Goal: Task Accomplishment & Management: Use online tool/utility

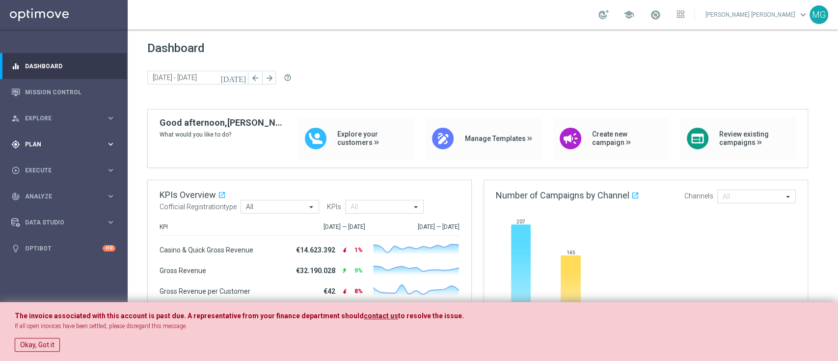
click at [40, 145] on span "Plan" at bounding box center [65, 144] width 81 height 6
click at [43, 207] on link "Streams" at bounding box center [64, 209] width 77 height 8
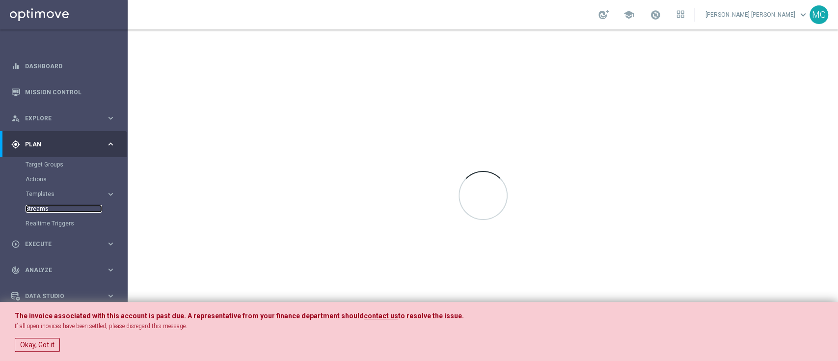
click at [43, 207] on link "Streams" at bounding box center [64, 209] width 77 height 8
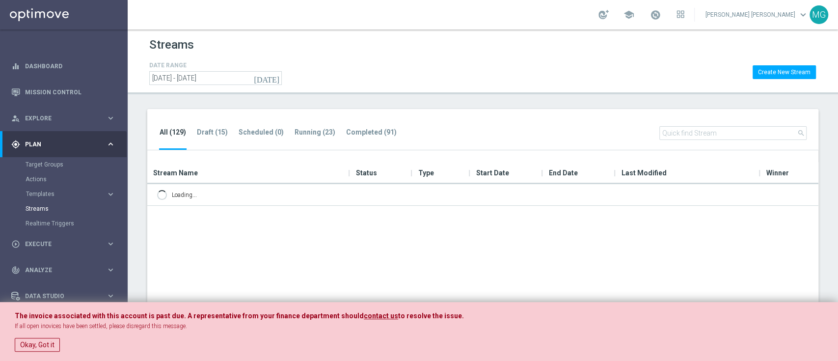
click at [40, 345] on button "Okay, Got it" at bounding box center [37, 345] width 45 height 14
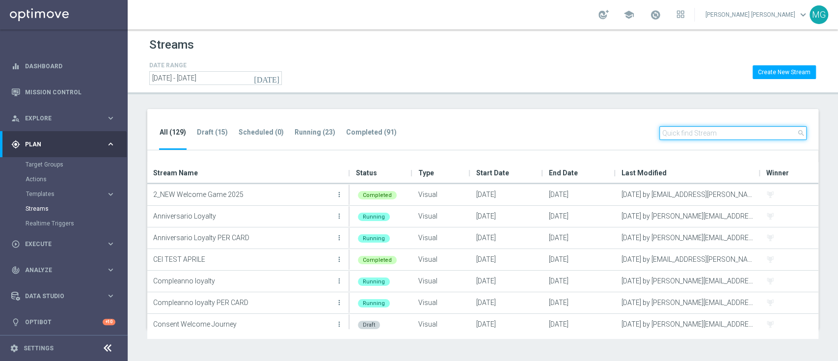
click at [688, 136] on input "text" at bounding box center [732, 133] width 147 height 14
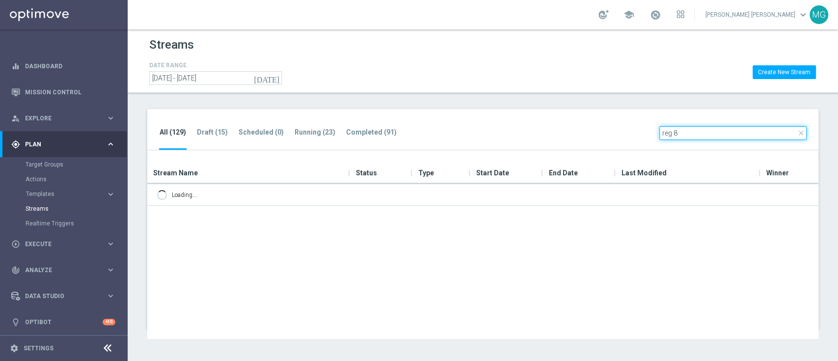
type input "reg 8"
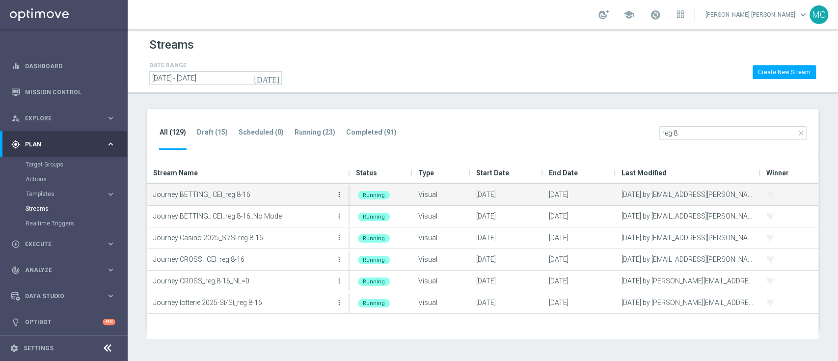
click at [342, 196] on icon "more_vert" at bounding box center [339, 194] width 8 height 8
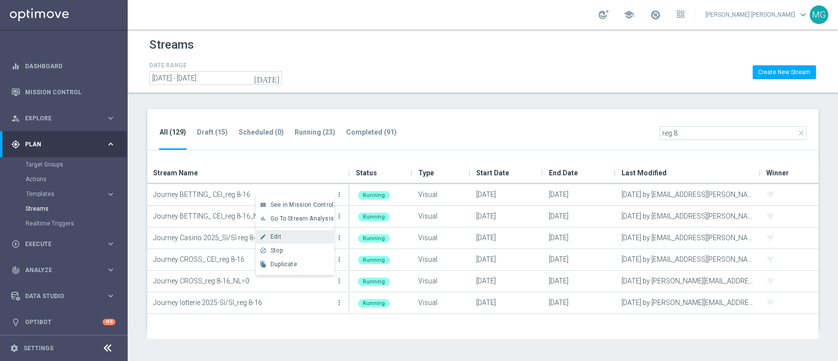
click at [300, 240] on div "Edit" at bounding box center [299, 236] width 59 height 7
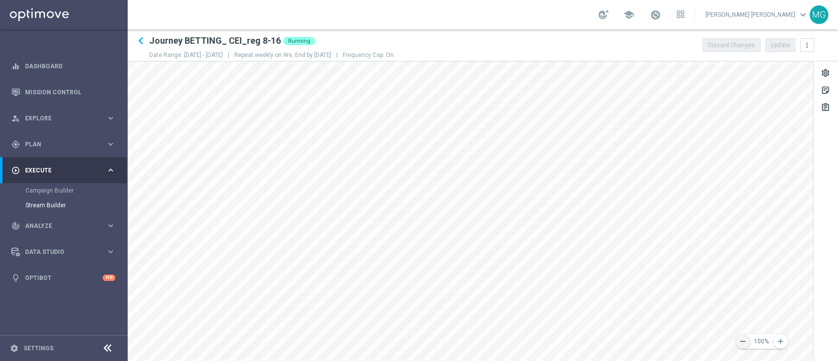
click at [741, 344] on icon "remove" at bounding box center [742, 341] width 9 height 9
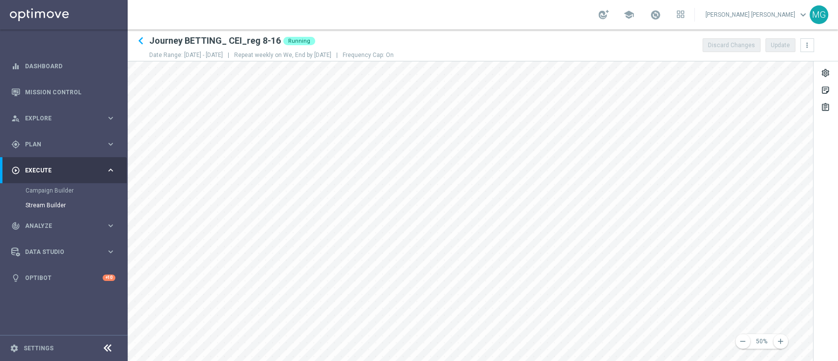
click at [837, 183] on html "equalizer Dashboard Mission Control" at bounding box center [419, 180] width 838 height 361
click at [743, 340] on icon "remove" at bounding box center [742, 341] width 9 height 9
